Goal: Navigation & Orientation: Understand site structure

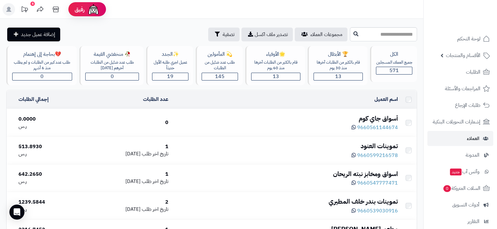
scroll to position [188, 0]
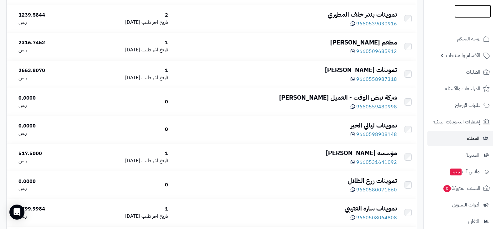
click at [472, 17] on img at bounding box center [473, 23] width 37 height 13
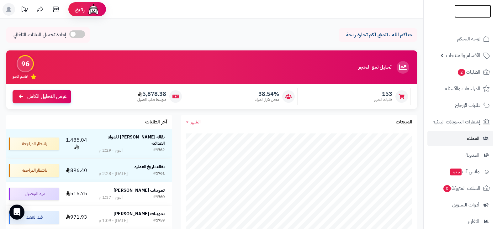
click at [467, 15] on img at bounding box center [473, 21] width 37 height 13
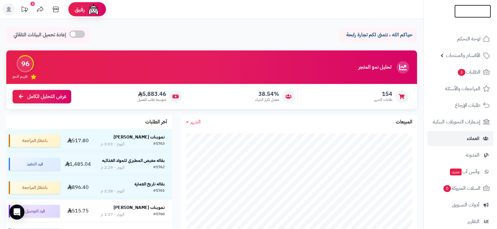
click at [466, 16] on img at bounding box center [473, 22] width 37 height 13
